Goal: Obtain resource: Download file/media

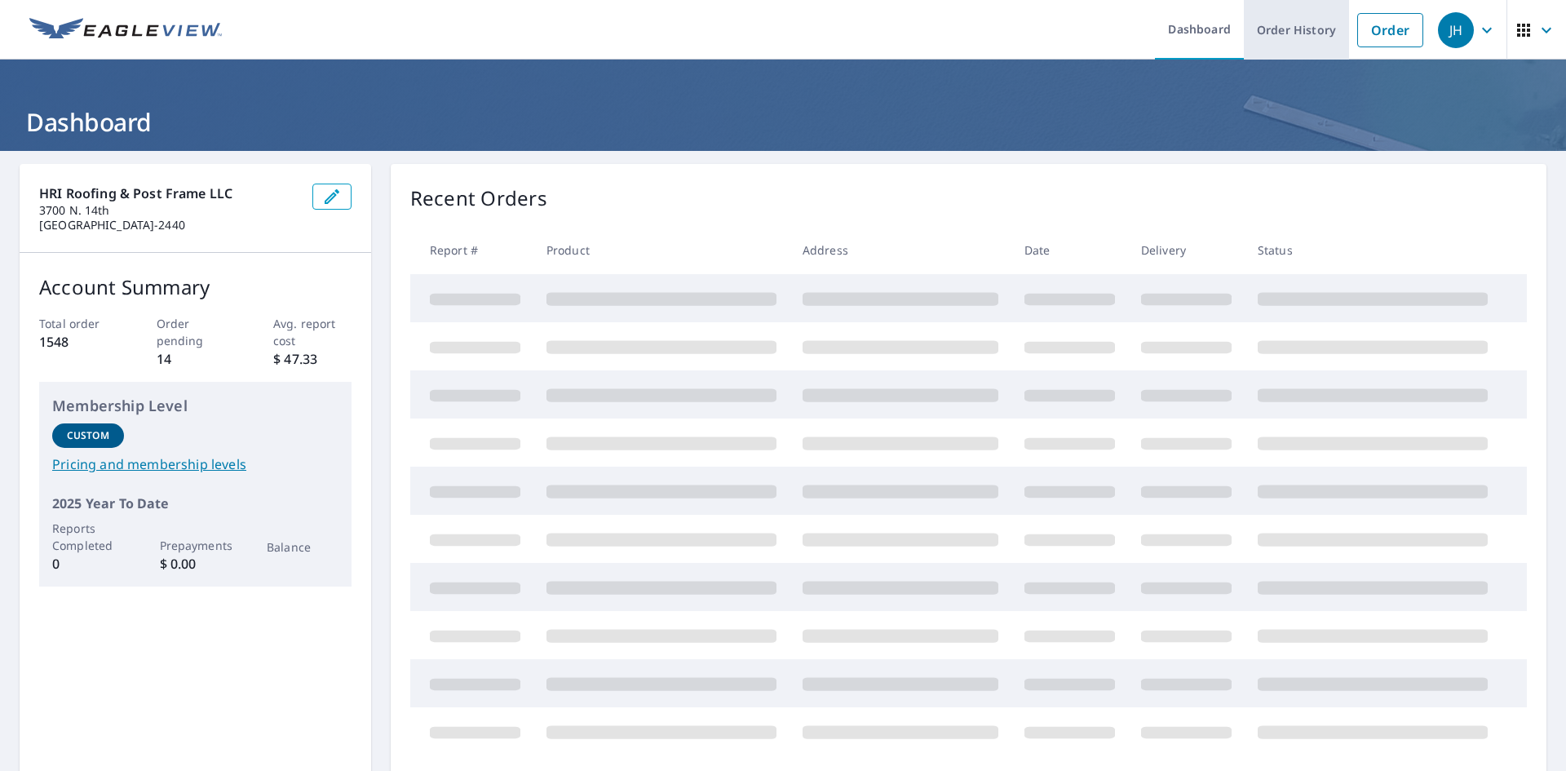
click at [1291, 26] on link "Order History" at bounding box center [1296, 30] width 105 height 60
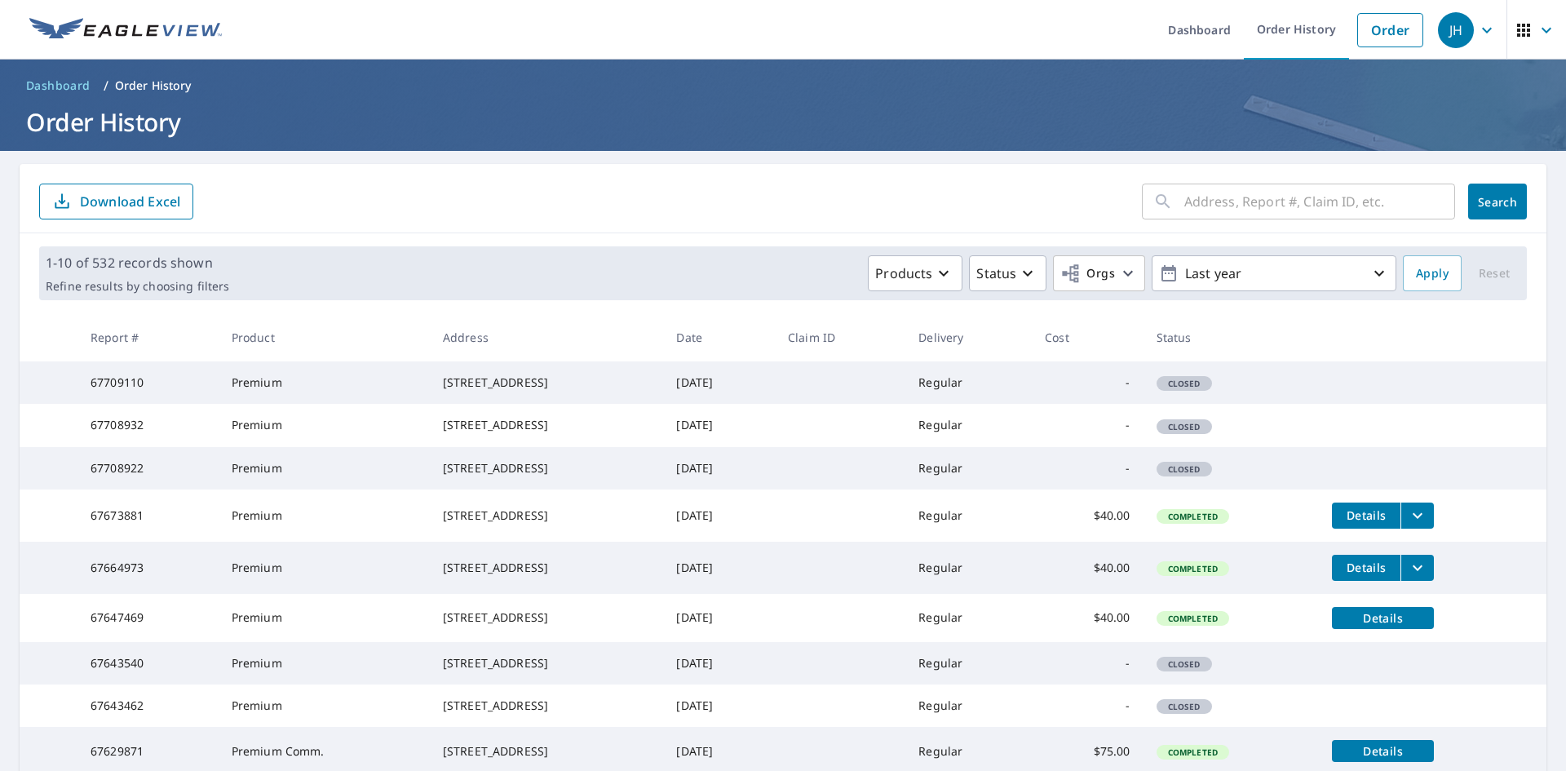
click at [1193, 194] on input "text" at bounding box center [1319, 202] width 271 height 46
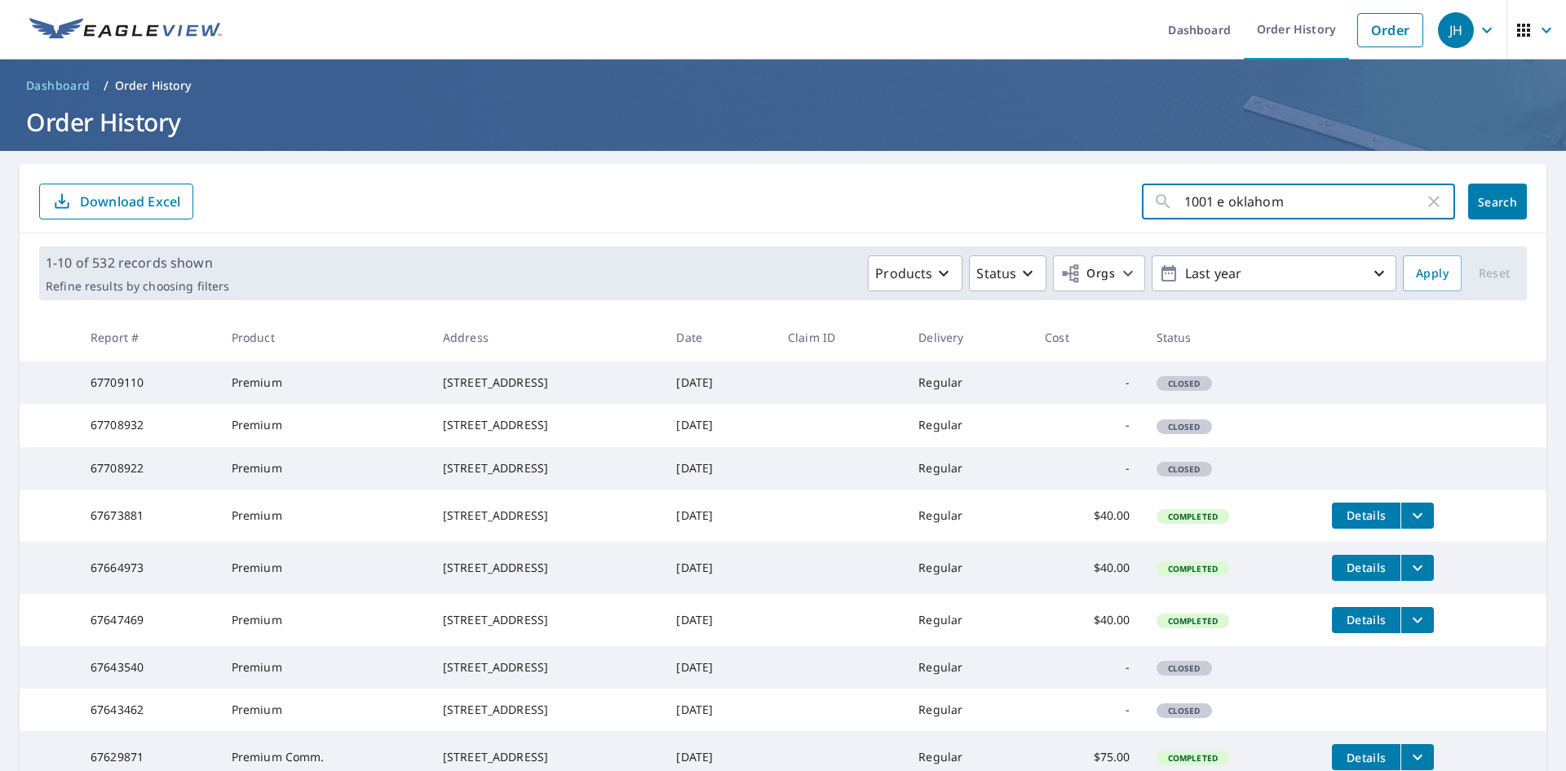
type input "1001 e [US_STATE]"
click button "Search" at bounding box center [1497, 202] width 59 height 36
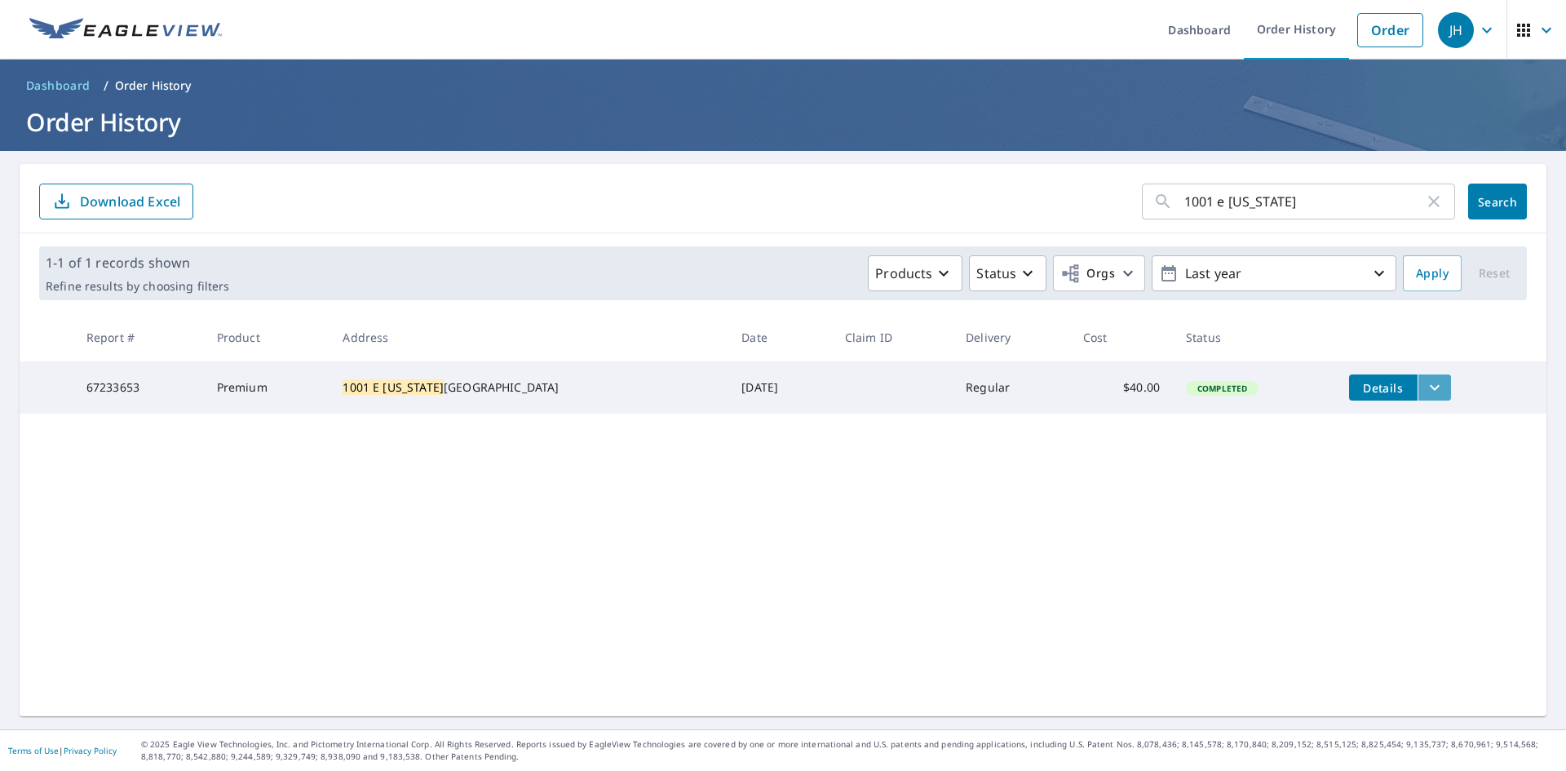
click at [1425, 389] on icon "filesDropdownBtn-67233653" at bounding box center [1435, 388] width 20 height 20
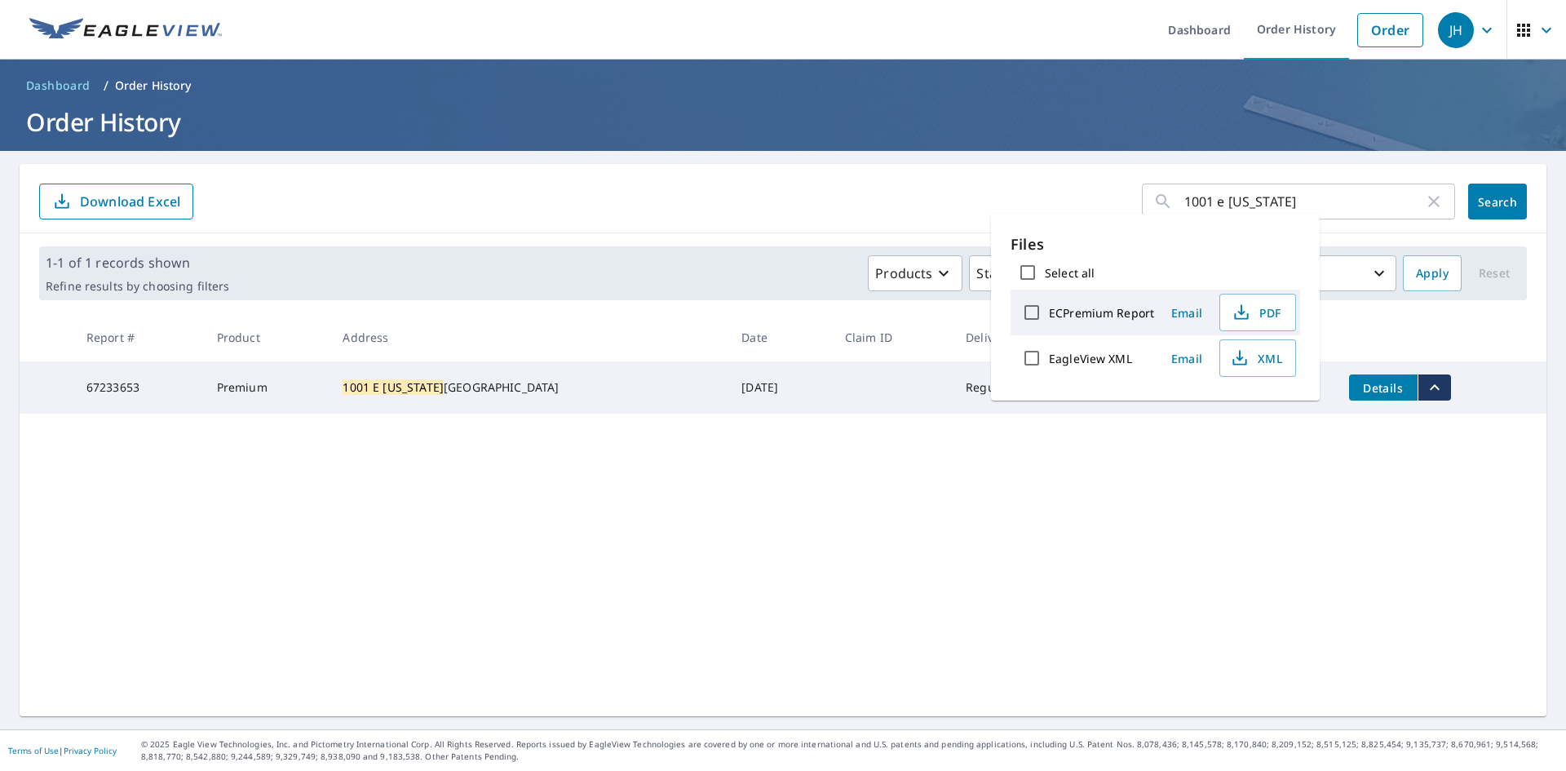
click at [1036, 311] on input "ECPremium Report" at bounding box center [1032, 312] width 34 height 34
checkbox input "true"
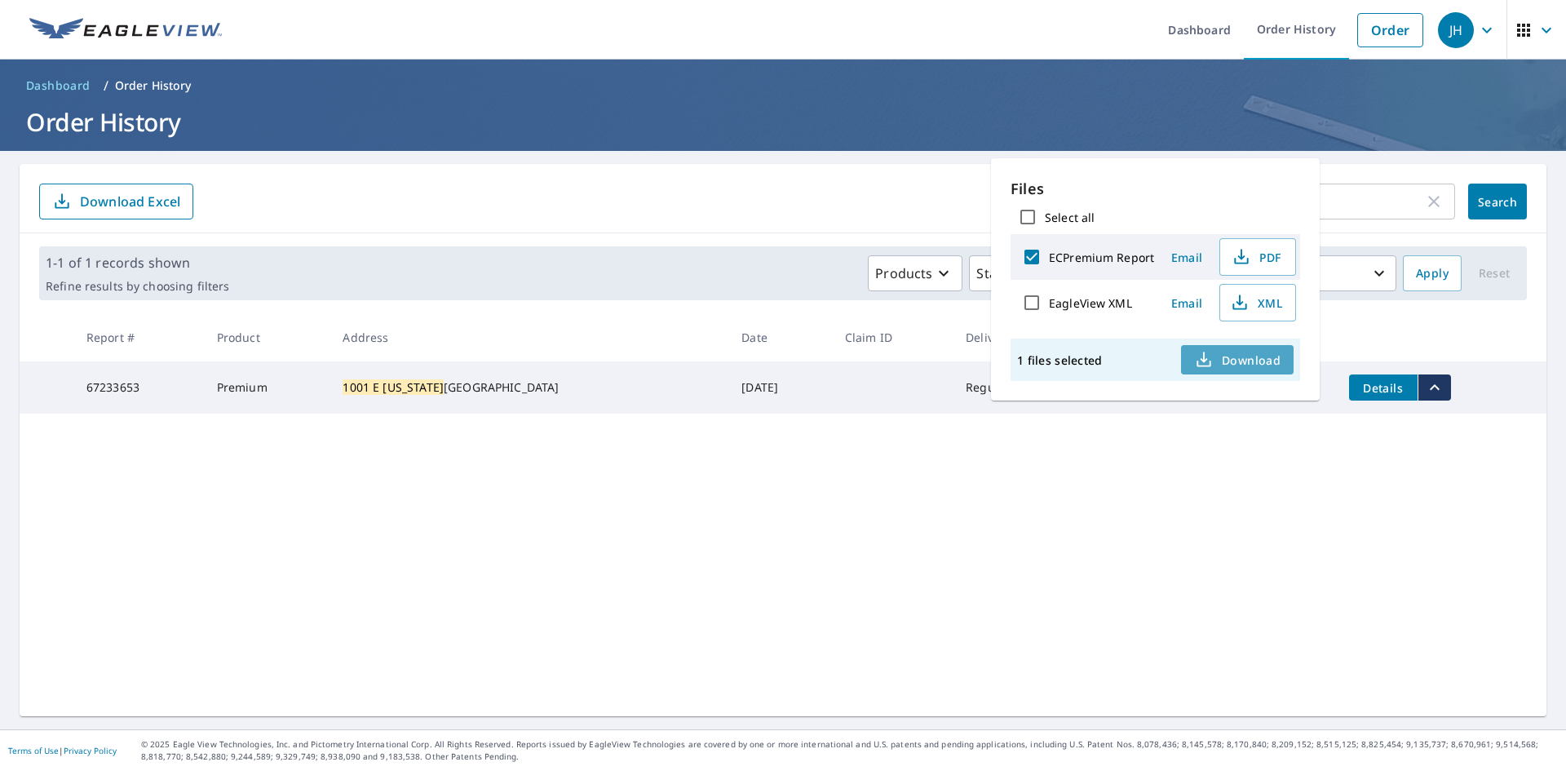
click at [1237, 358] on span "Download" at bounding box center [1237, 360] width 86 height 20
